Goal: Task Accomplishment & Management: Use online tool/utility

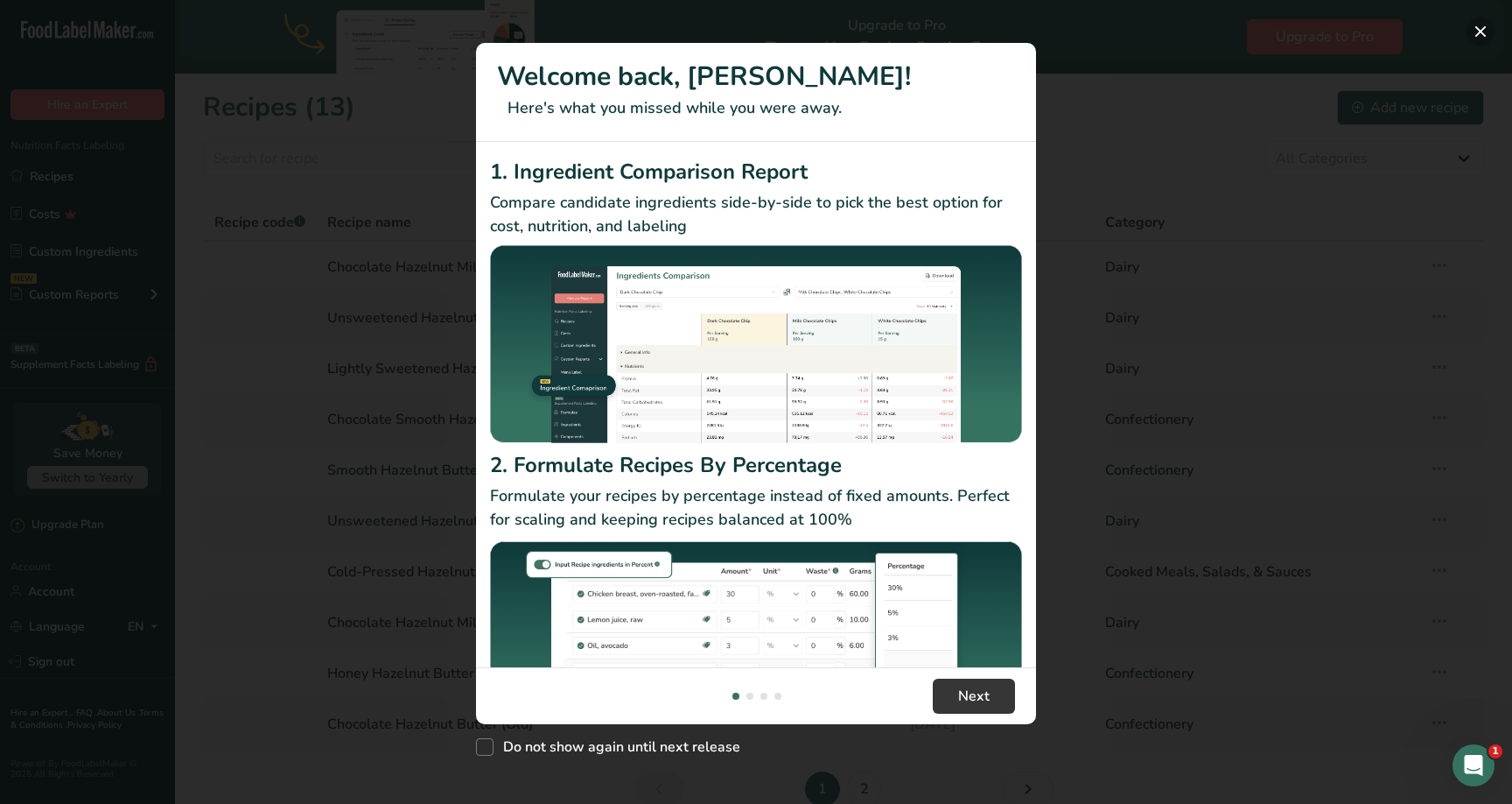
click at [1477, 37] on button "New Features" at bounding box center [1480, 31] width 28 height 28
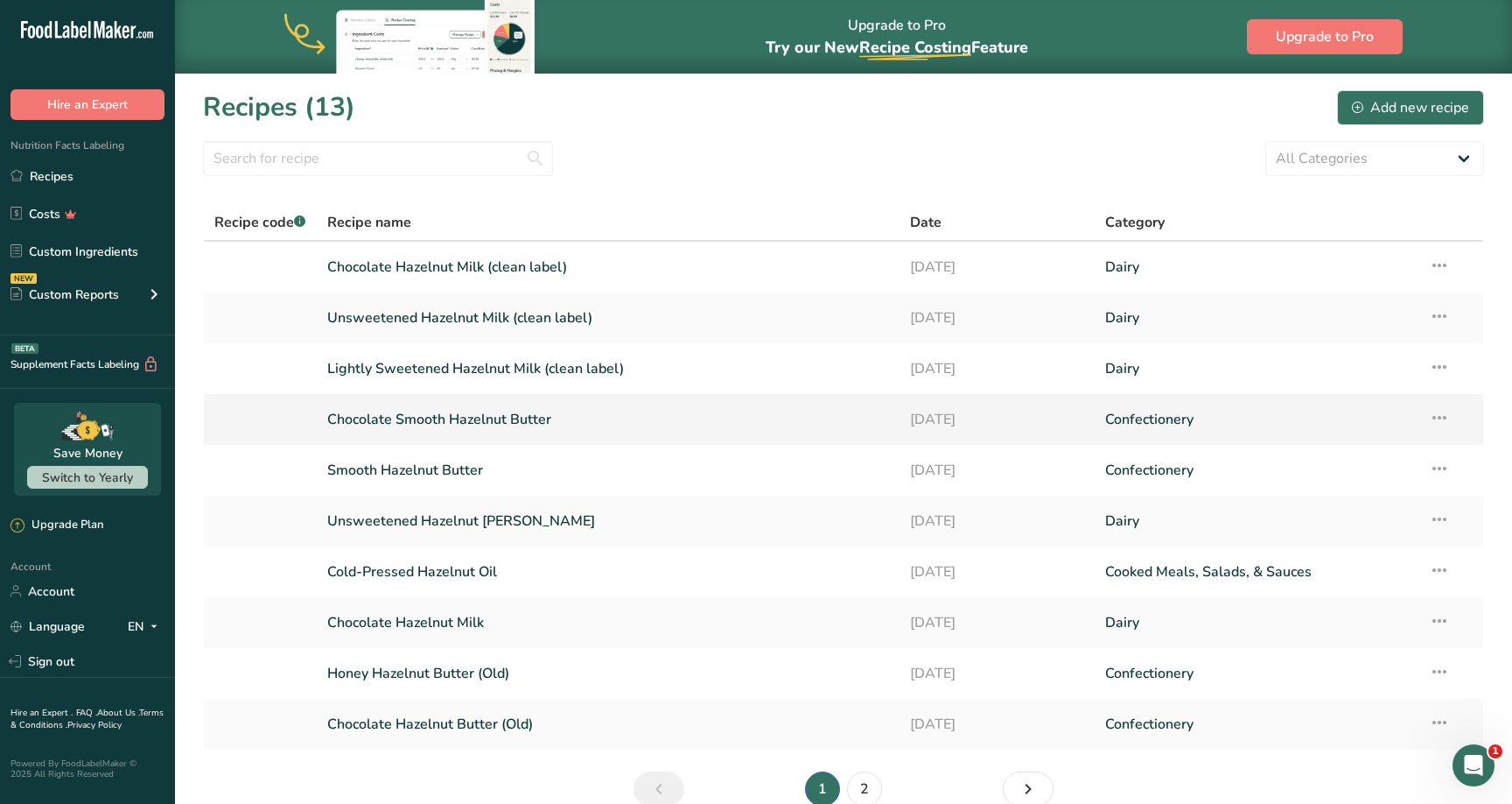
click at [457, 429] on link "Chocolate Smooth Hazelnut Butter" at bounding box center [609, 420] width 563 height 37
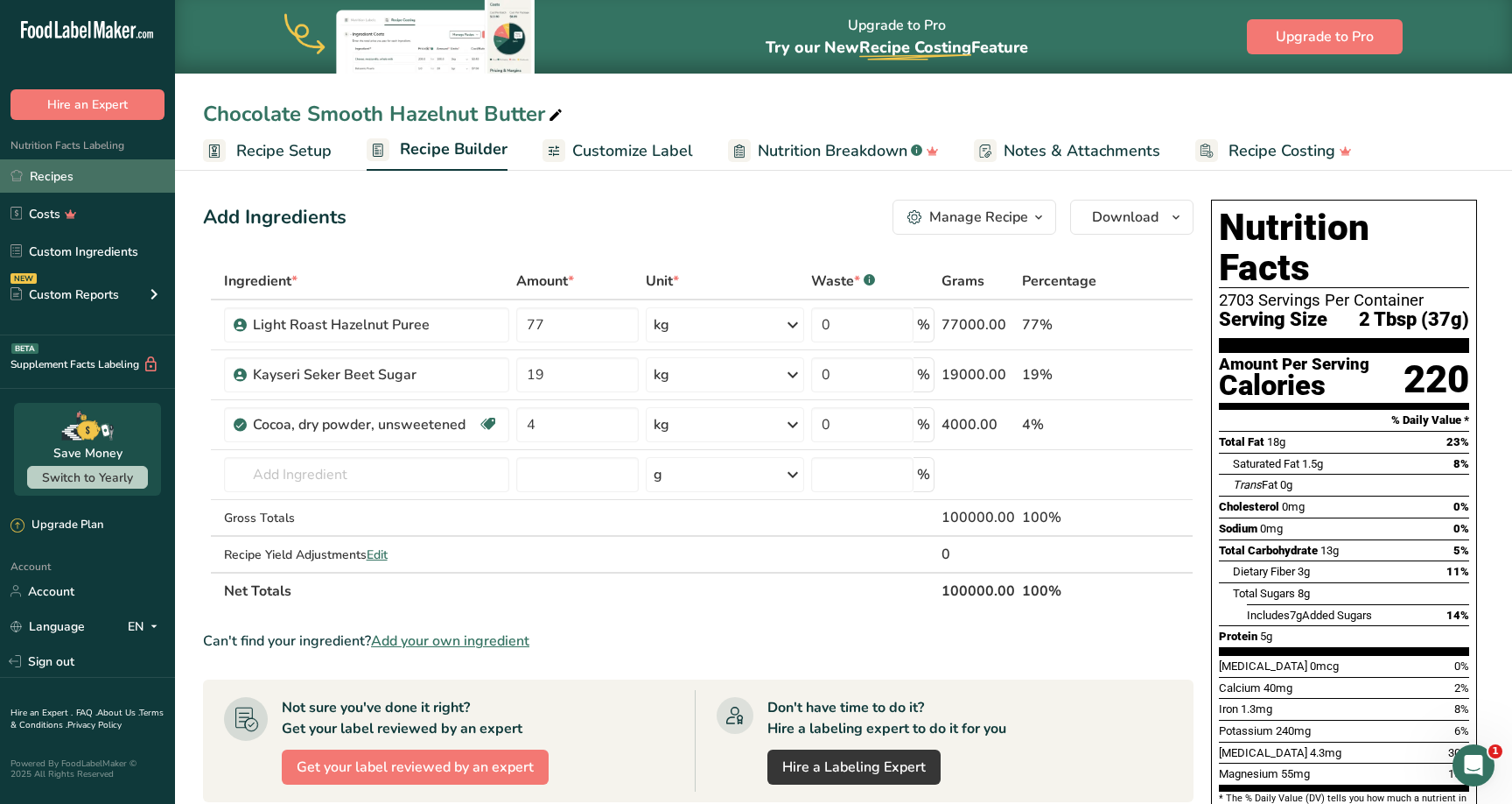
click at [64, 182] on link "Recipes" at bounding box center [87, 176] width 175 height 34
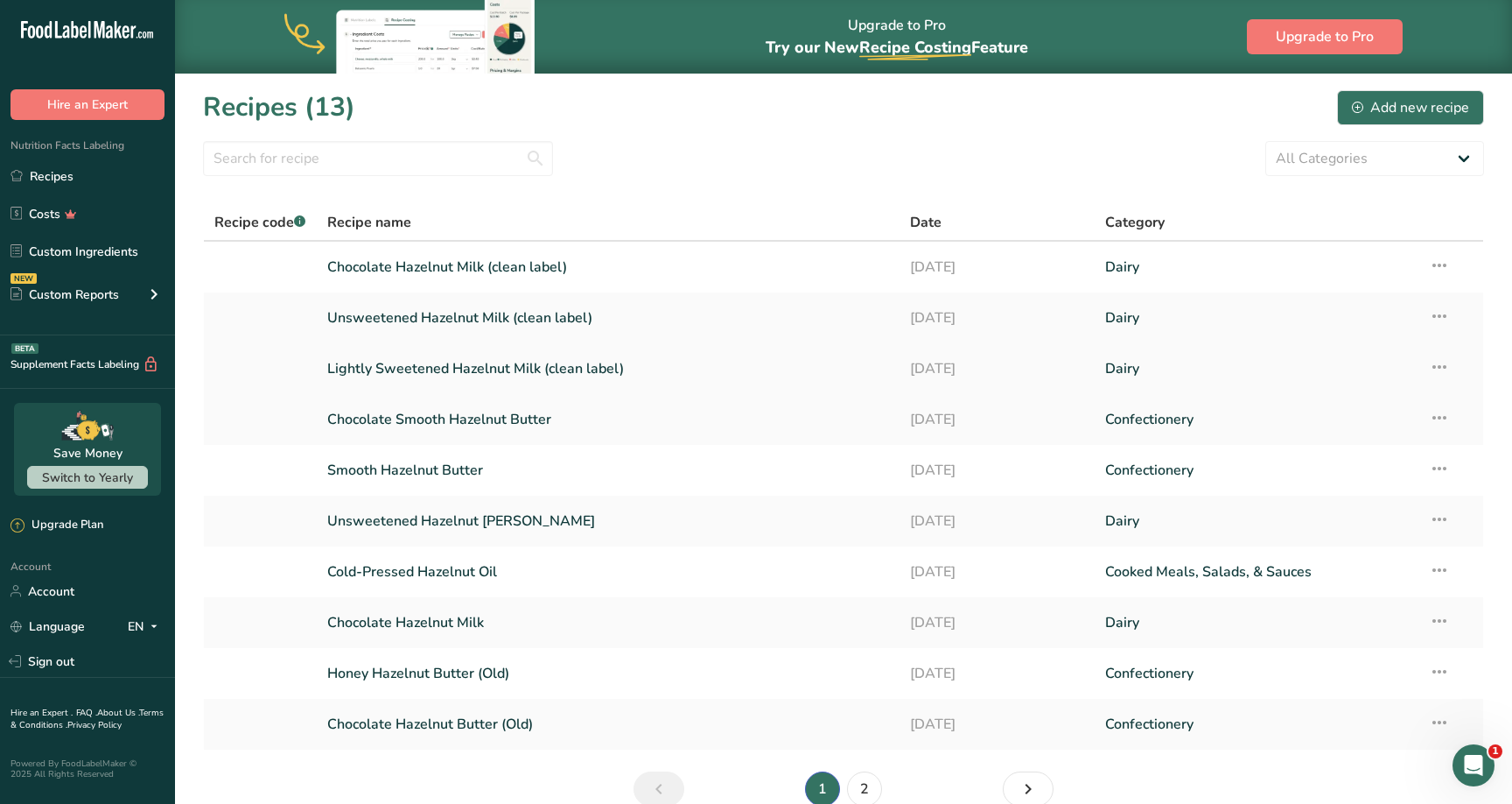
click at [429, 370] on link "Lightly Sweetened Hazelnut Milk (clean label)" at bounding box center [609, 369] width 563 height 37
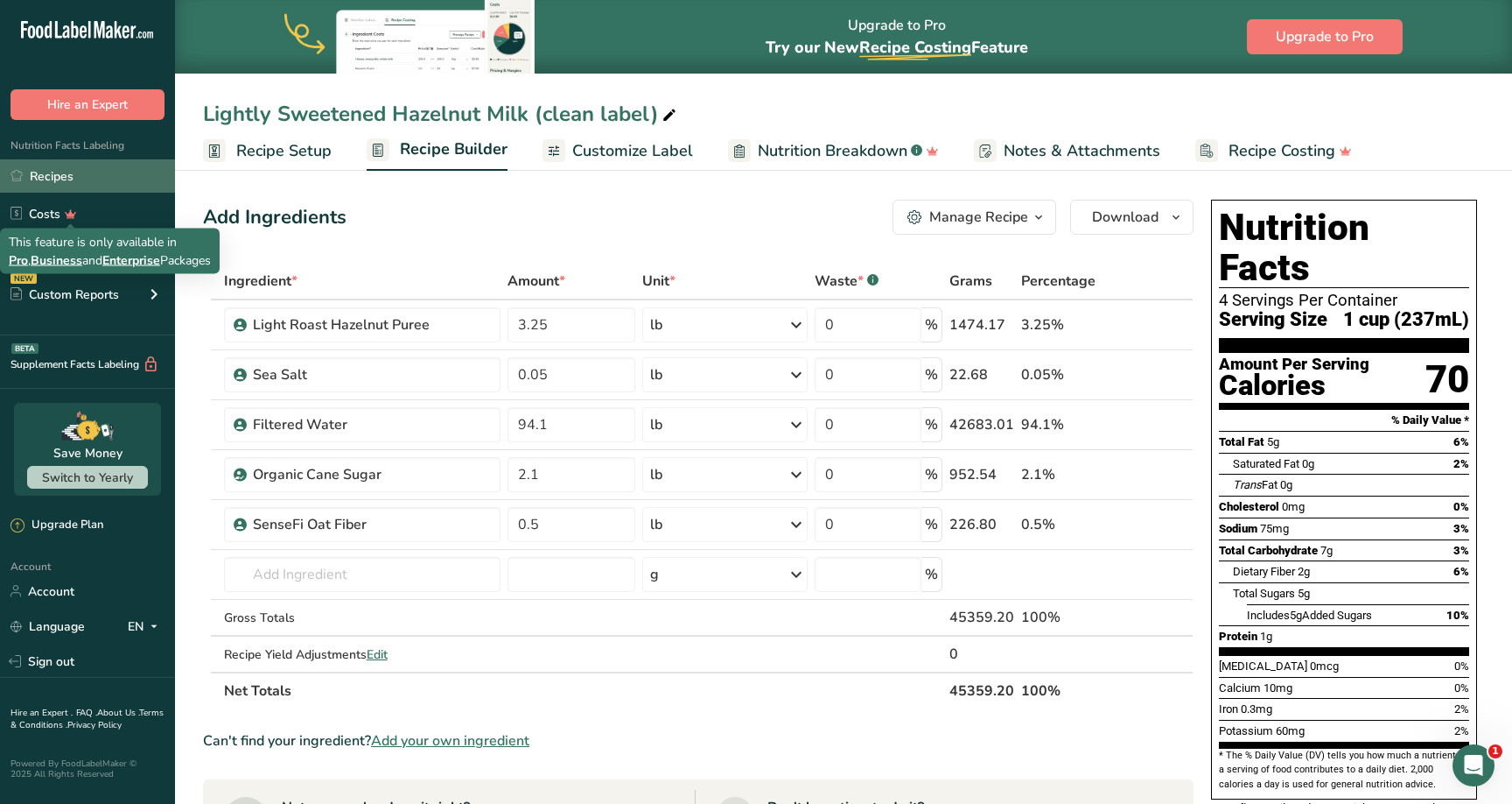
click at [63, 178] on link "Recipes" at bounding box center [87, 176] width 175 height 34
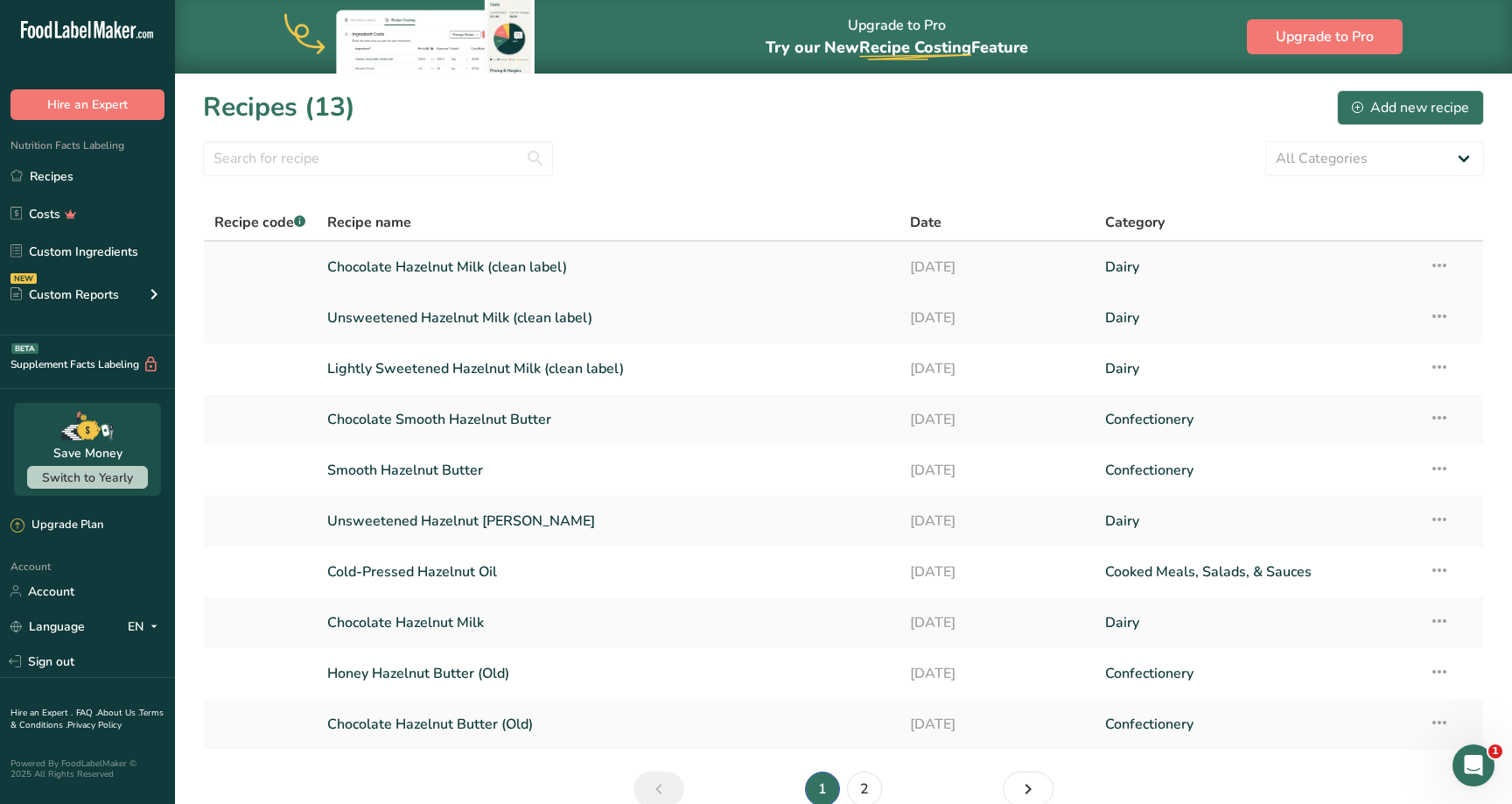
click at [461, 266] on link "Chocolate Hazelnut Milk (clean label)" at bounding box center [609, 267] width 563 height 37
